Goal: Task Accomplishment & Management: Manage account settings

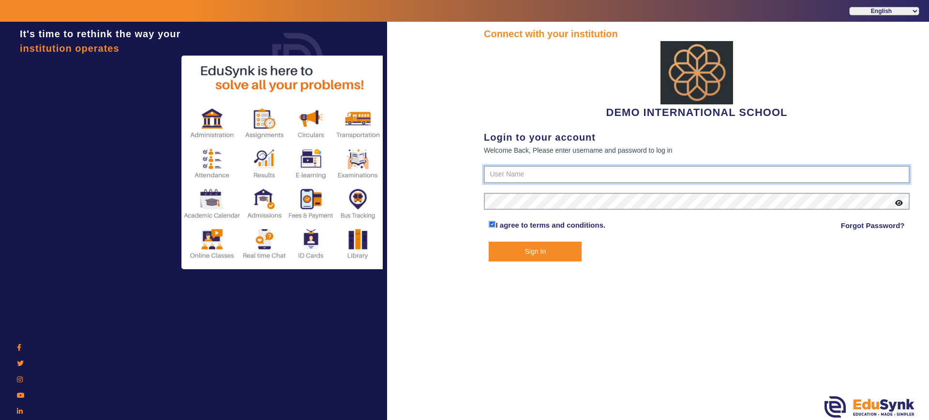
type input "2143224344"
click at [548, 250] on button "Sign In" at bounding box center [534, 252] width 93 height 20
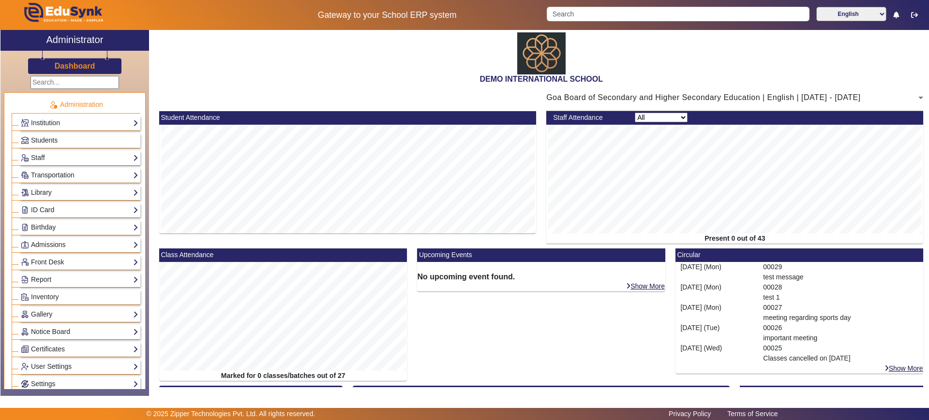
scroll to position [148, 0]
